Goal: Find contact information: Find contact information

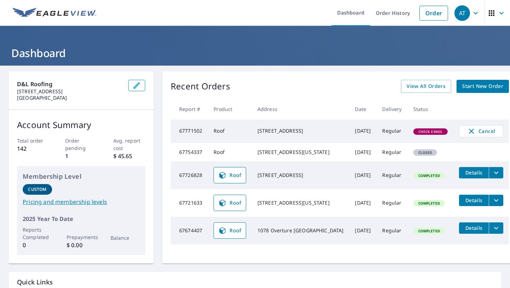
click at [350, 133] on td "[DATE]" at bounding box center [363, 130] width 27 height 23
click at [414, 129] on div "Check Email" at bounding box center [431, 131] width 35 height 6
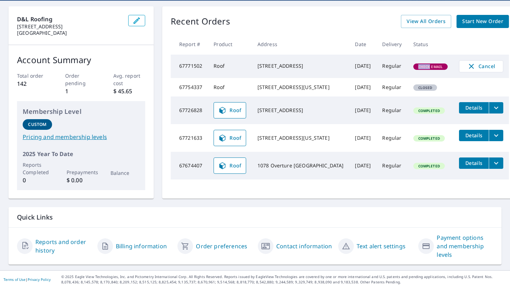
click at [287, 247] on link "Contact information" at bounding box center [305, 246] width 56 height 9
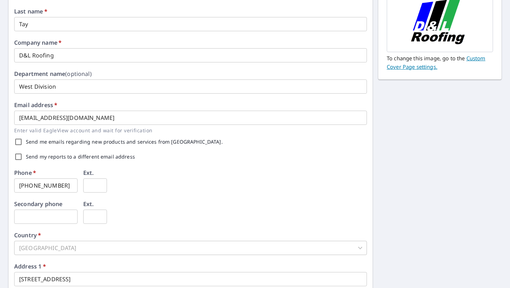
scroll to position [106, 0]
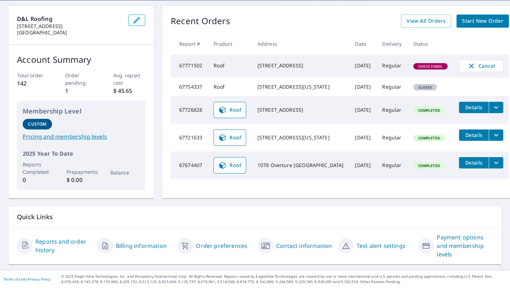
scroll to position [65, 0]
